Goal: Information Seeking & Learning: Learn about a topic

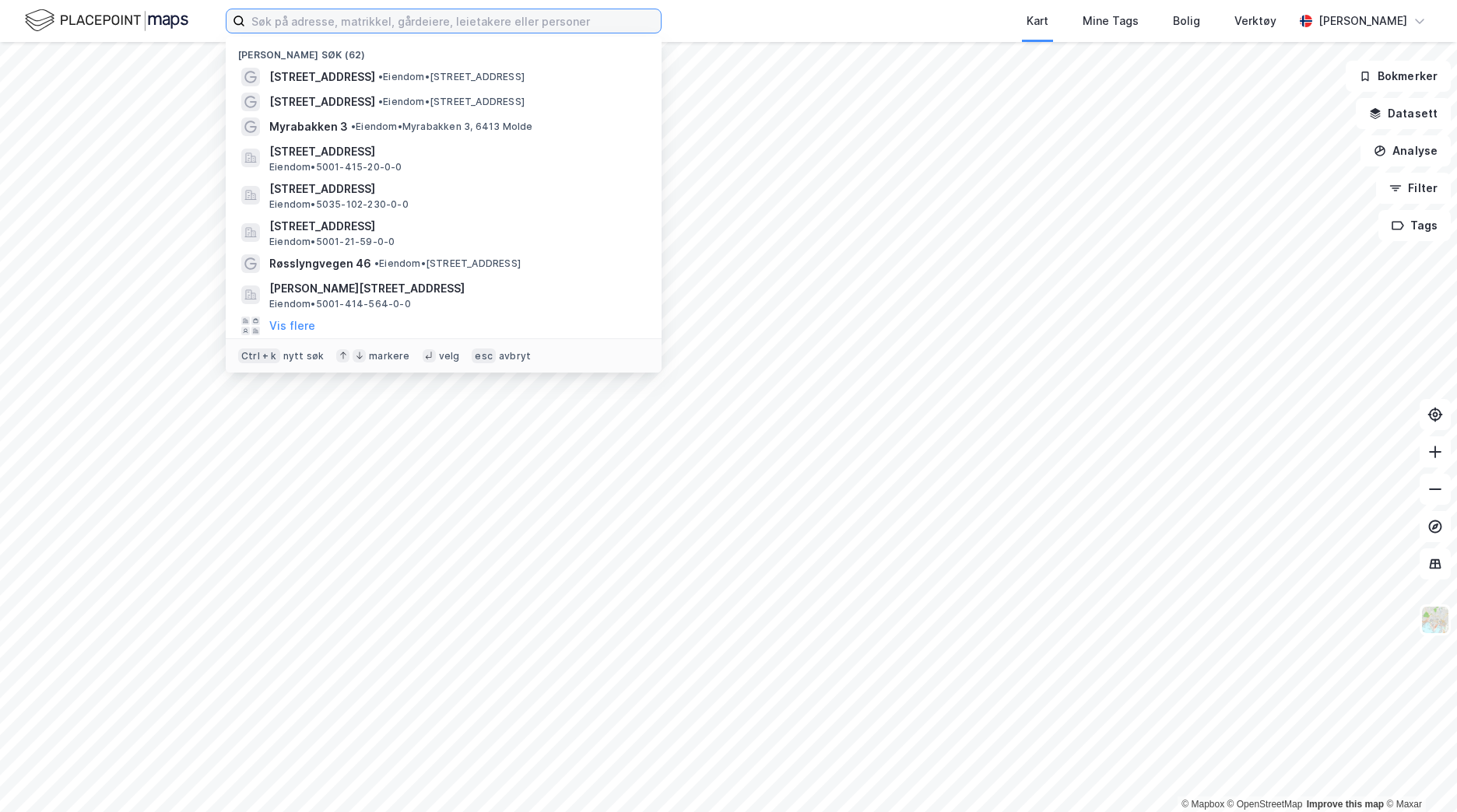
click at [288, 24] on input at bounding box center [453, 21] width 416 height 24
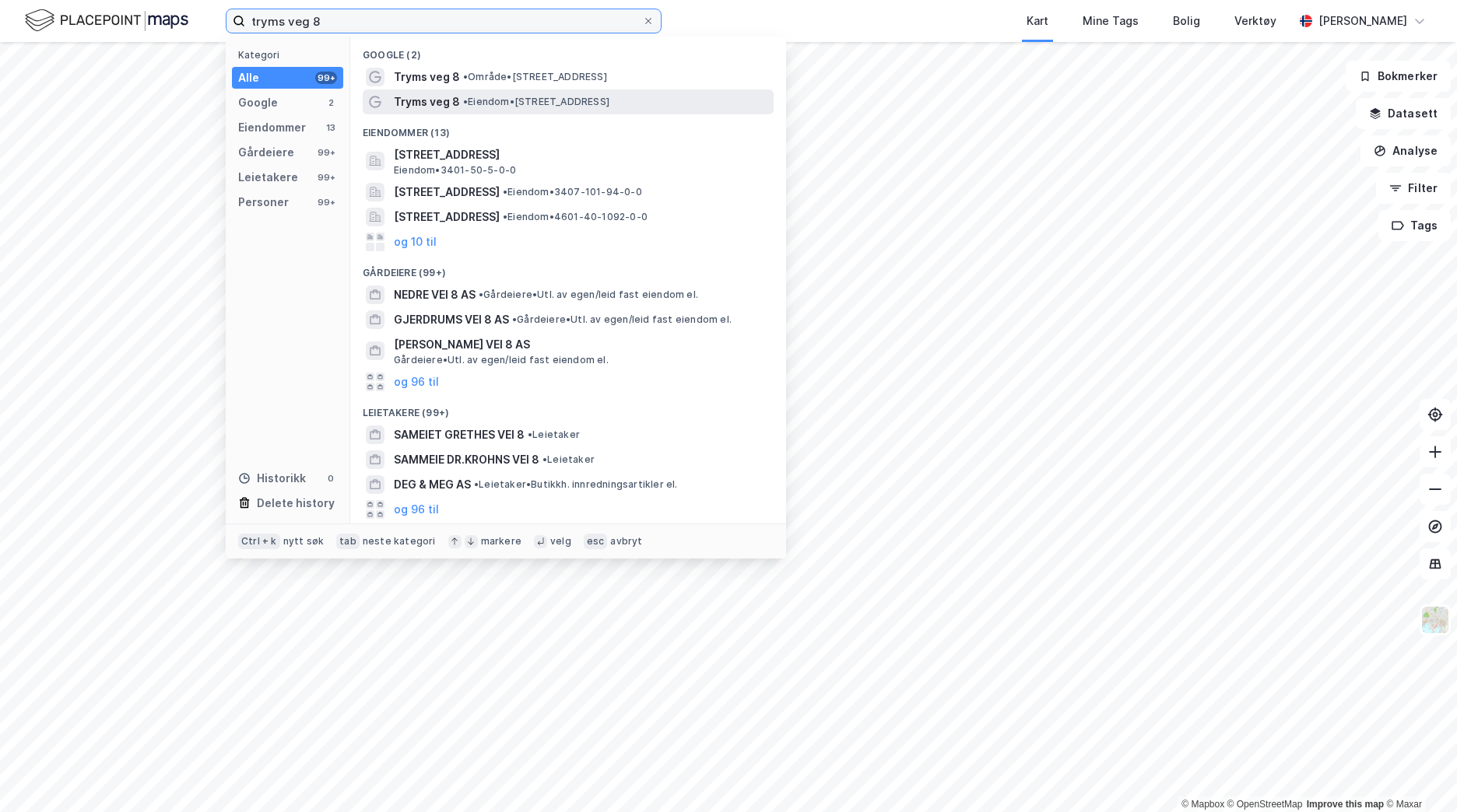
type input "tryms veg 8"
click at [497, 105] on span "• Eiendom • [STREET_ADDRESS]" at bounding box center [536, 102] width 146 height 13
